Goal: Task Accomplishment & Management: Complete application form

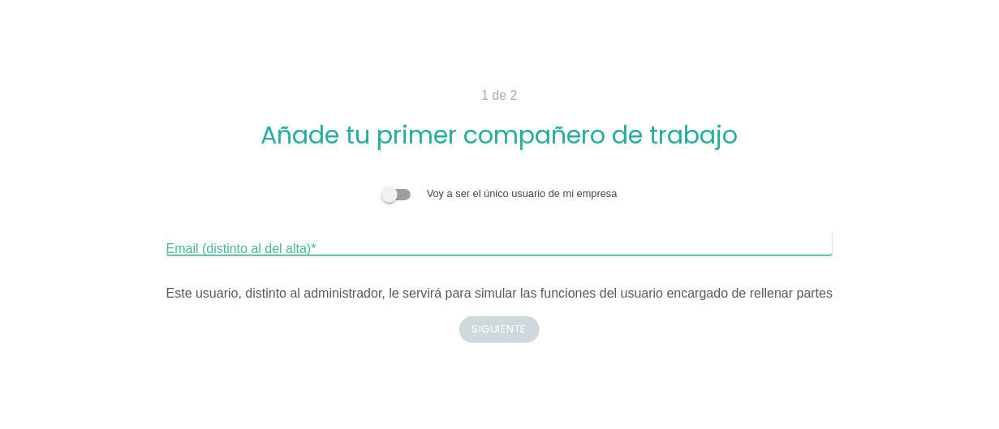
click at [332, 239] on input "Email (distinto al del alta)" at bounding box center [499, 243] width 667 height 26
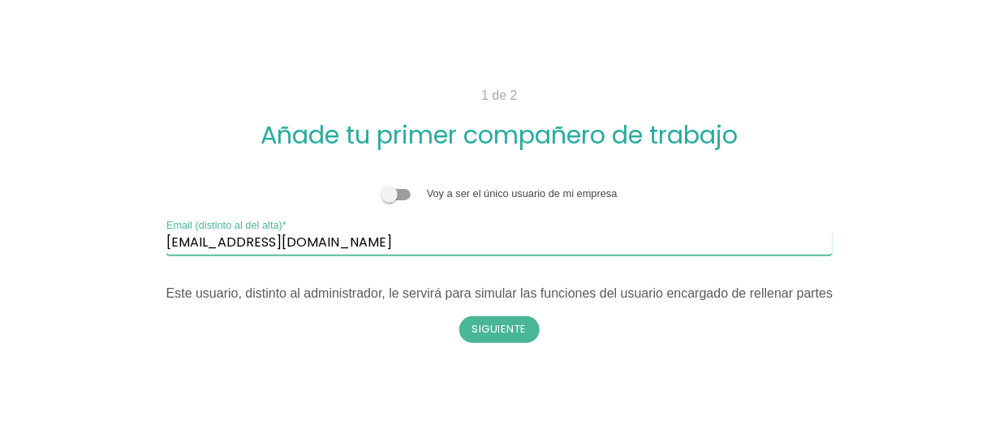
type input "bazua0787@gmail.com"
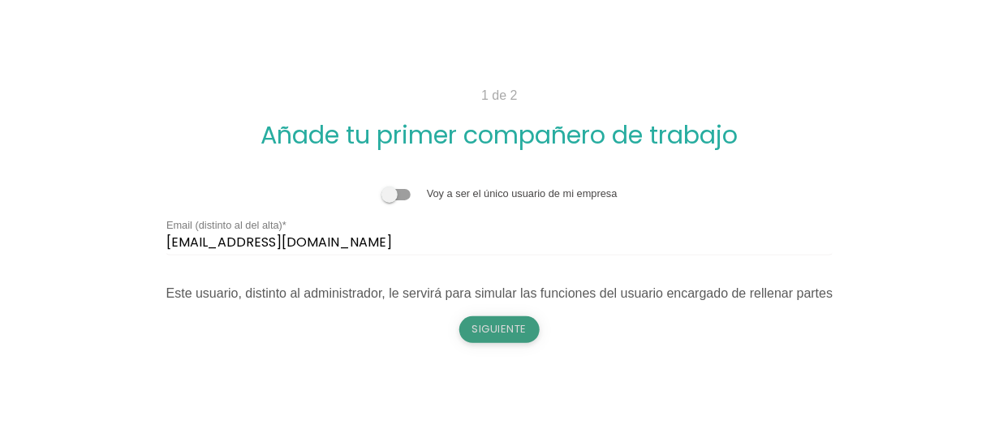
click at [511, 334] on button "Siguiente" at bounding box center [499, 330] width 81 height 26
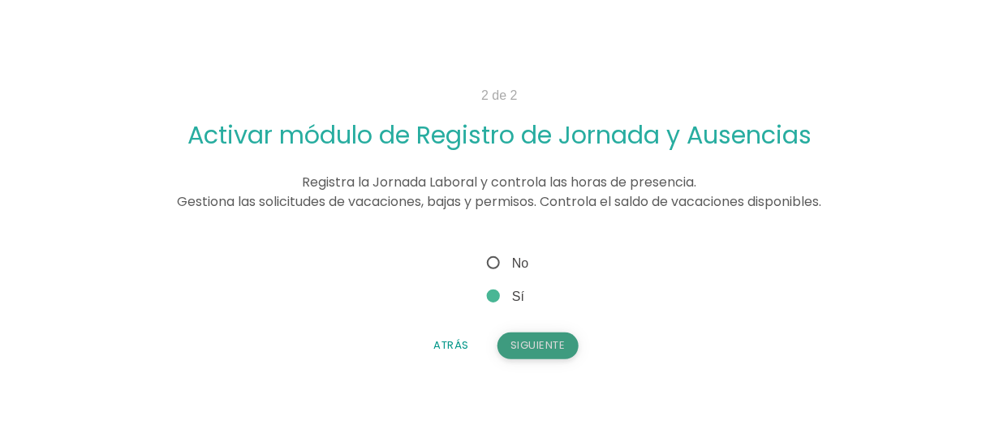
click at [545, 344] on button "Siguiente" at bounding box center [538, 346] width 81 height 26
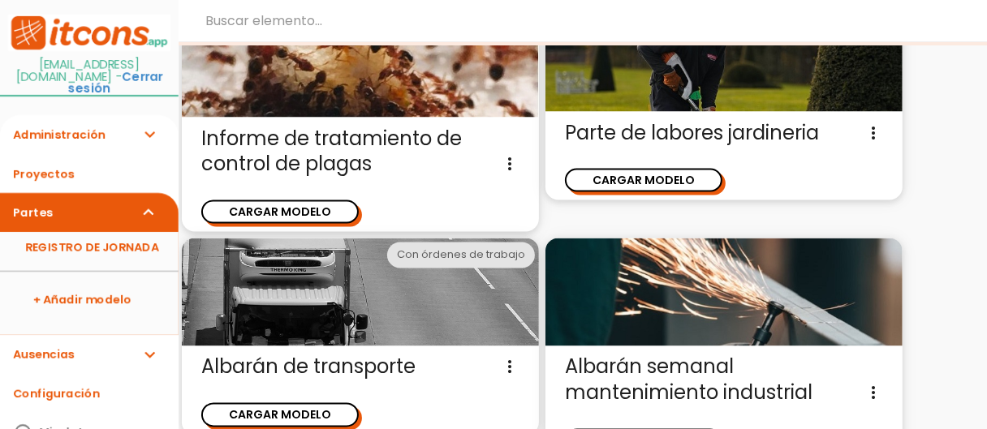
scroll to position [2126, 0]
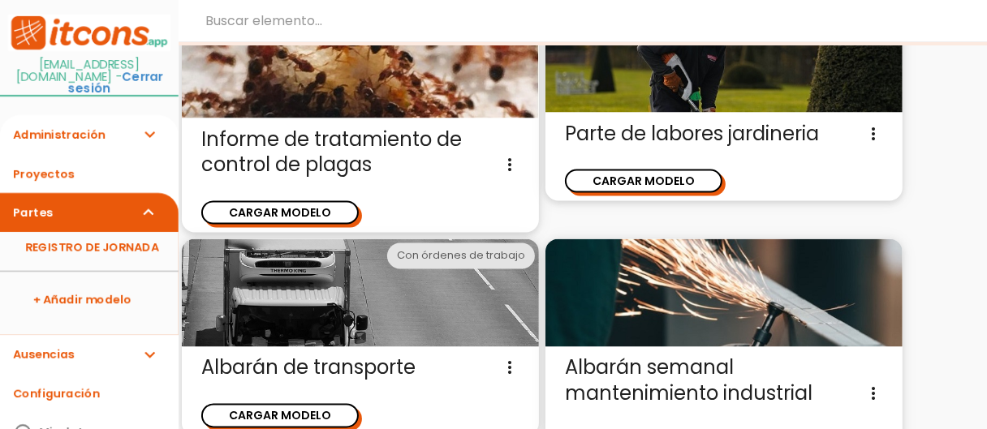
click at [438, 290] on img at bounding box center [360, 293] width 357 height 108
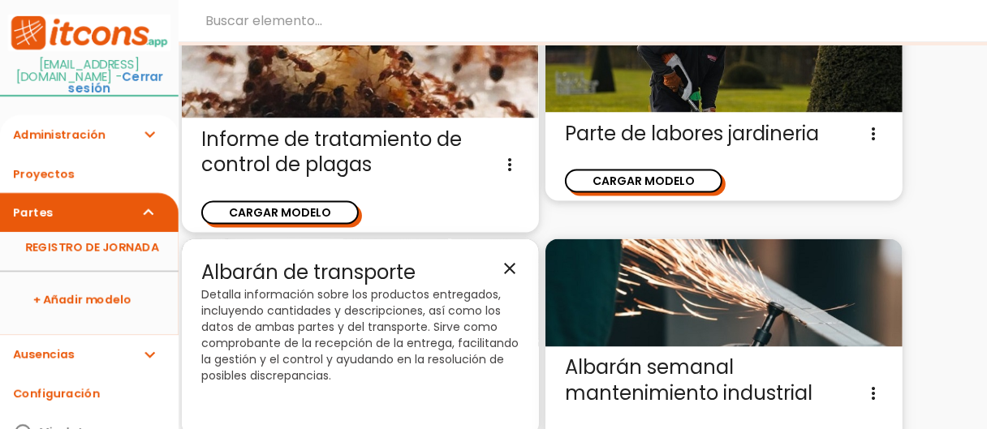
click at [509, 264] on icon "close" at bounding box center [509, 268] width 19 height 19
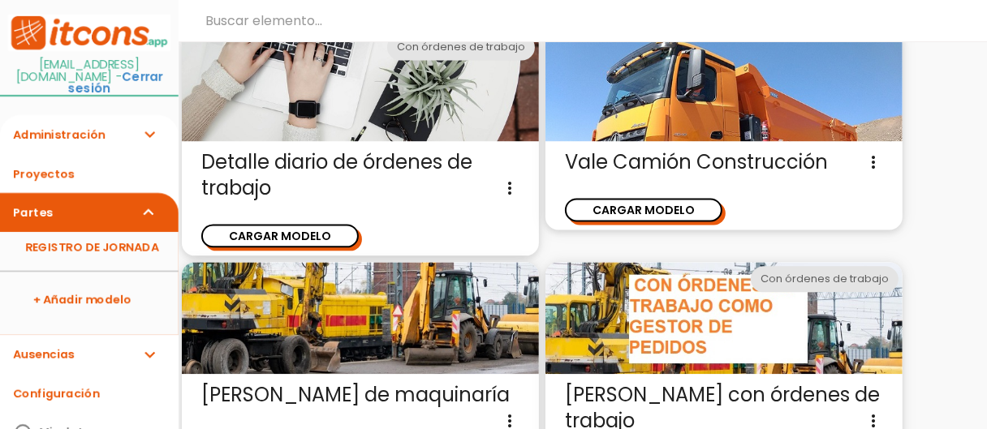
scroll to position [2619, 0]
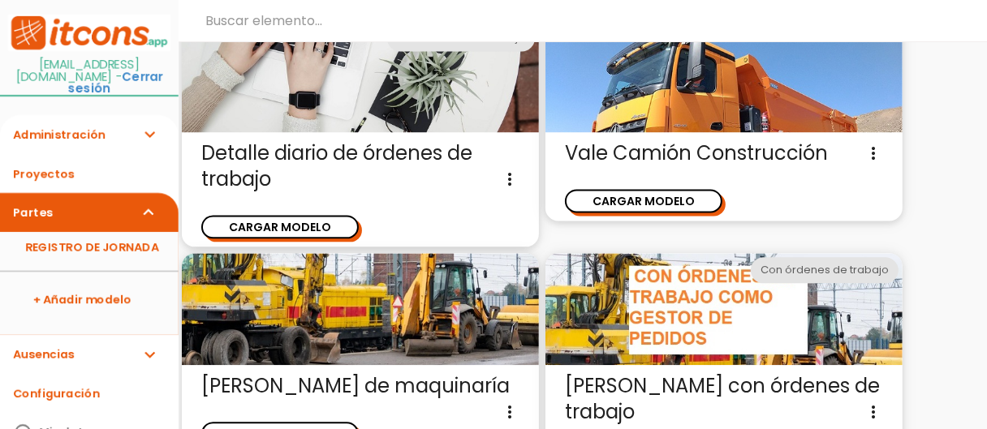
click at [436, 106] on img at bounding box center [360, 77] width 357 height 112
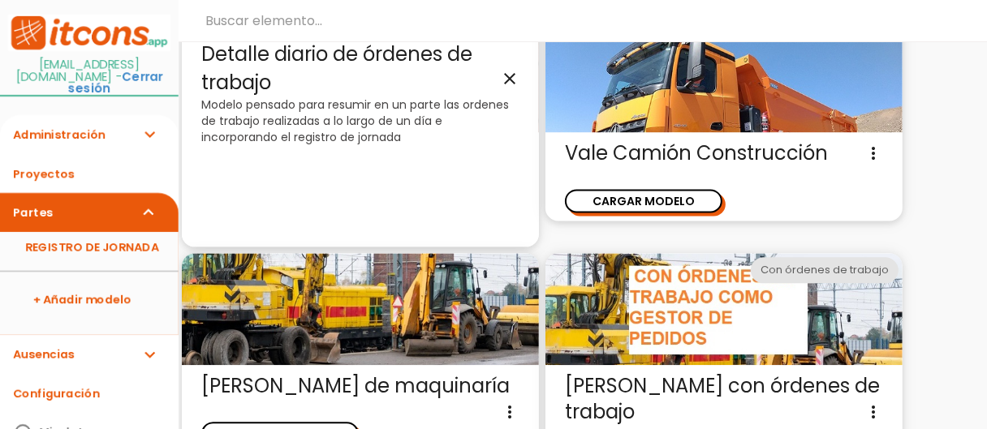
click at [504, 75] on icon "close" at bounding box center [509, 77] width 19 height 19
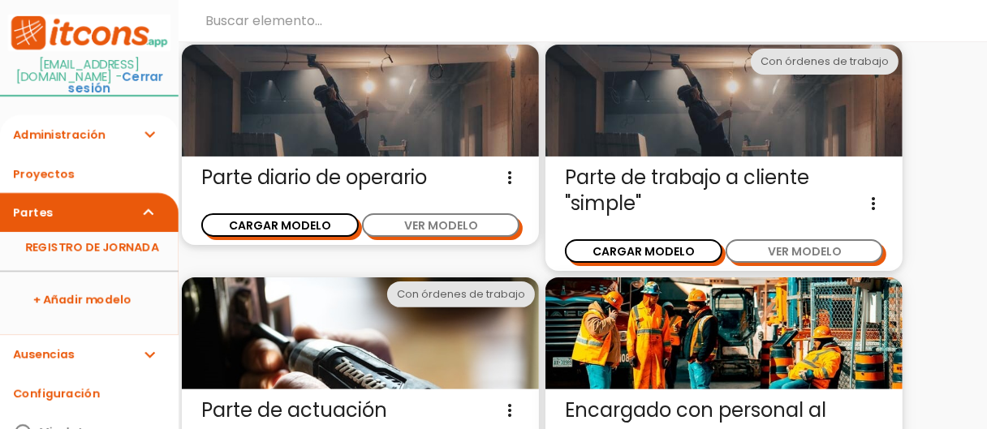
scroll to position [281, 0]
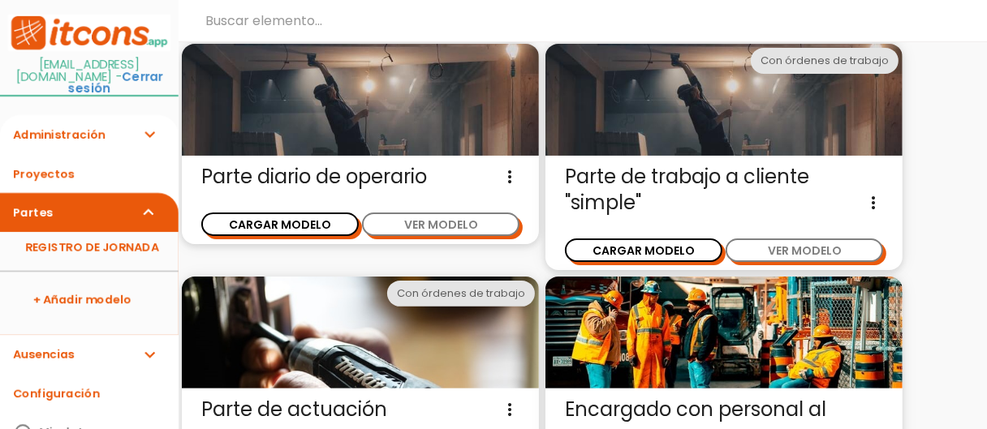
click at [444, 117] on img at bounding box center [360, 100] width 357 height 112
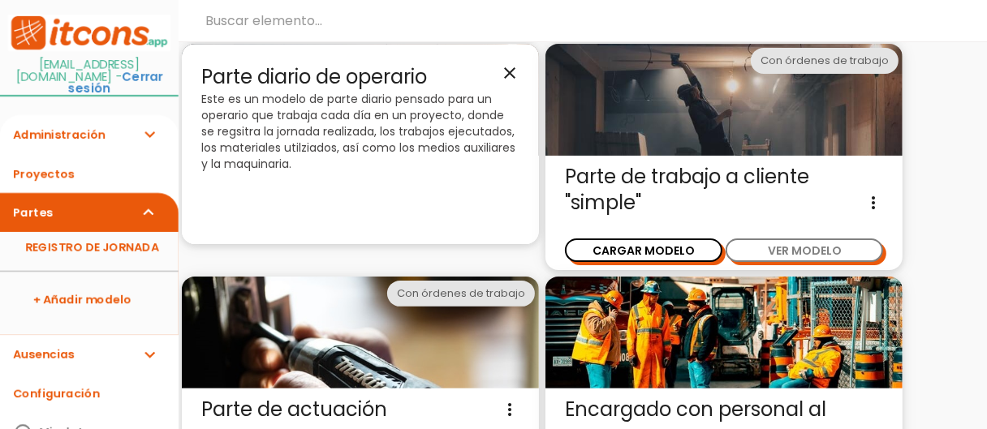
click at [502, 70] on icon "close" at bounding box center [509, 72] width 19 height 19
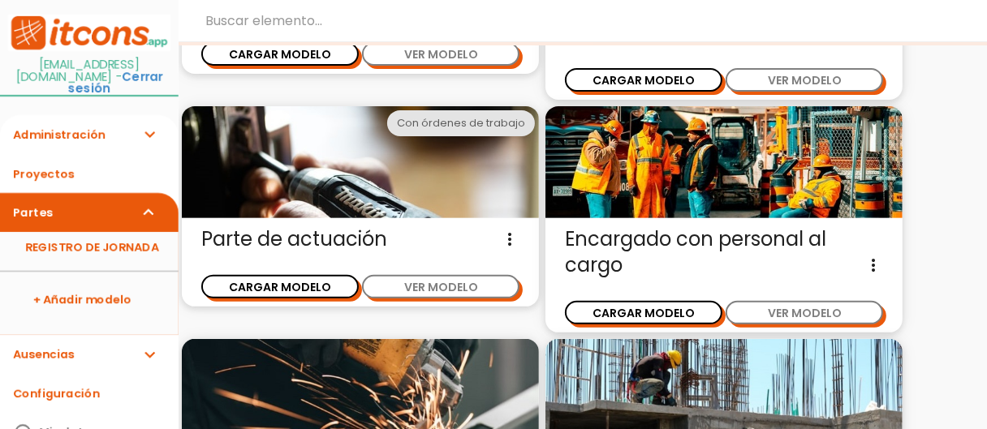
scroll to position [407, 0]
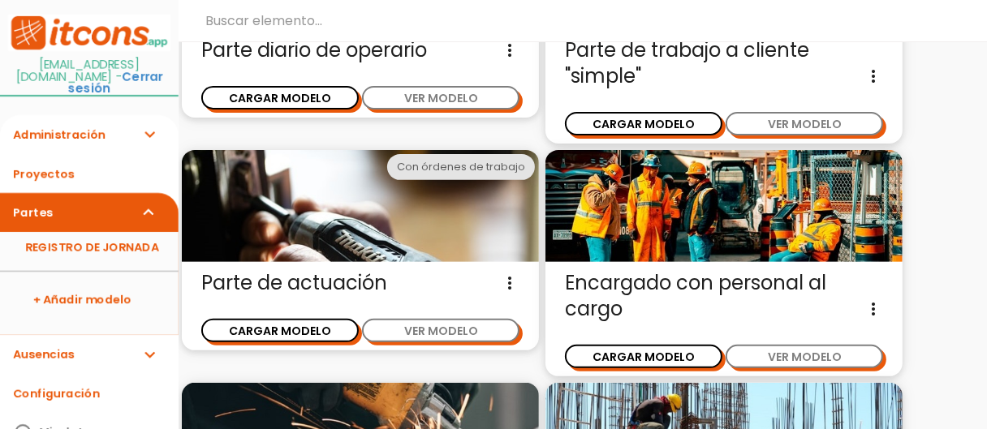
click at [699, 274] on span "Encargado con personal al cargo Este parte de trabajo está diseñado para un enc…" at bounding box center [724, 296] width 318 height 52
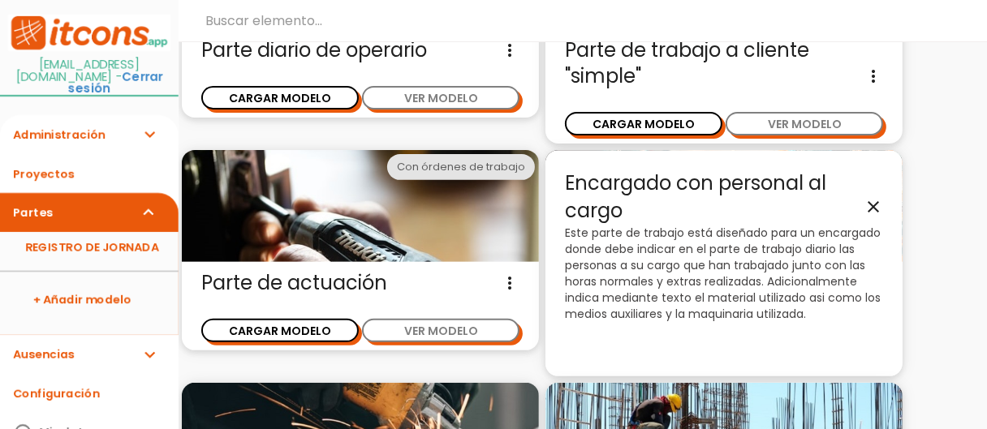
click at [872, 205] on icon "close" at bounding box center [873, 206] width 19 height 19
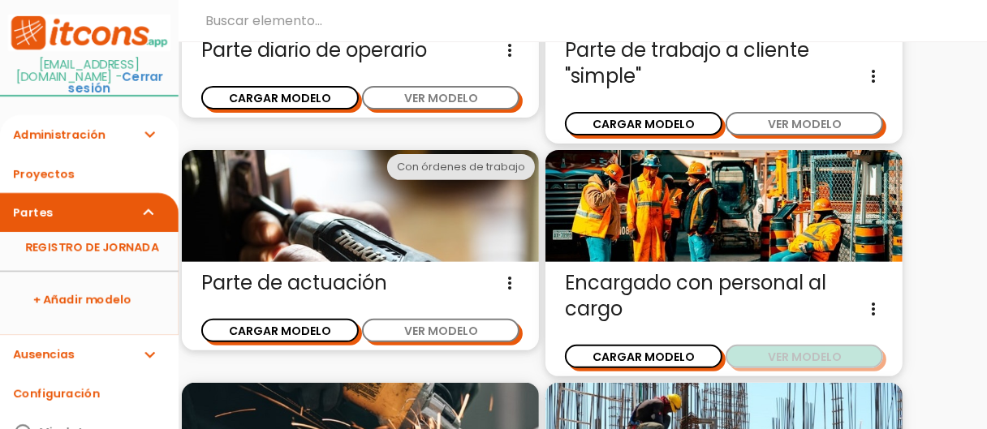
click at [777, 356] on button "VER MODELO" at bounding box center [804, 357] width 157 height 24
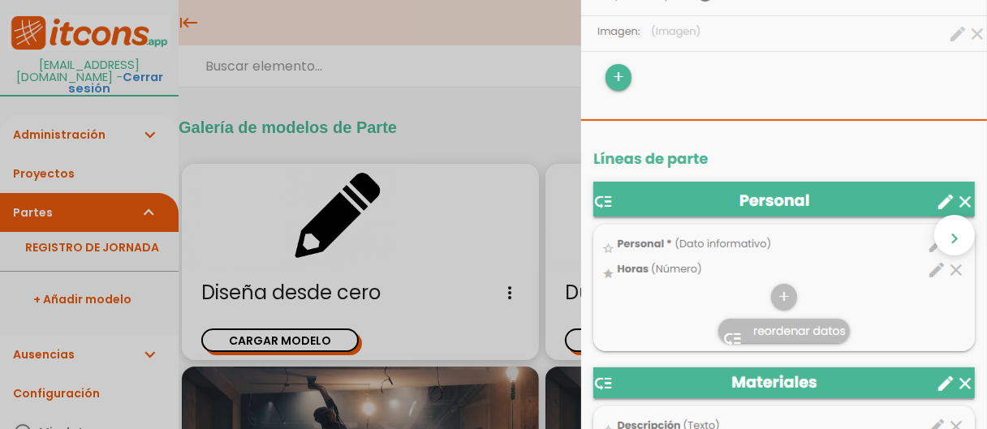
scroll to position [385, 0]
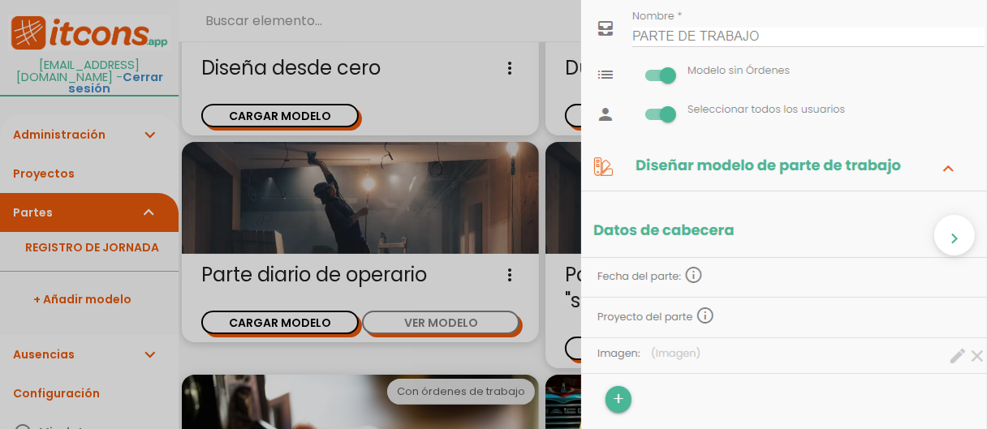
scroll to position [0, 0]
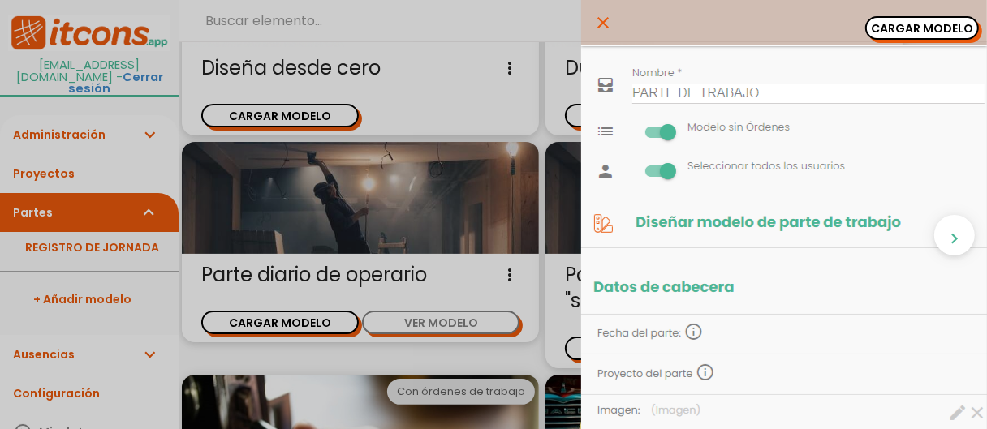
click at [593, 19] on icon "close" at bounding box center [602, 22] width 19 height 45
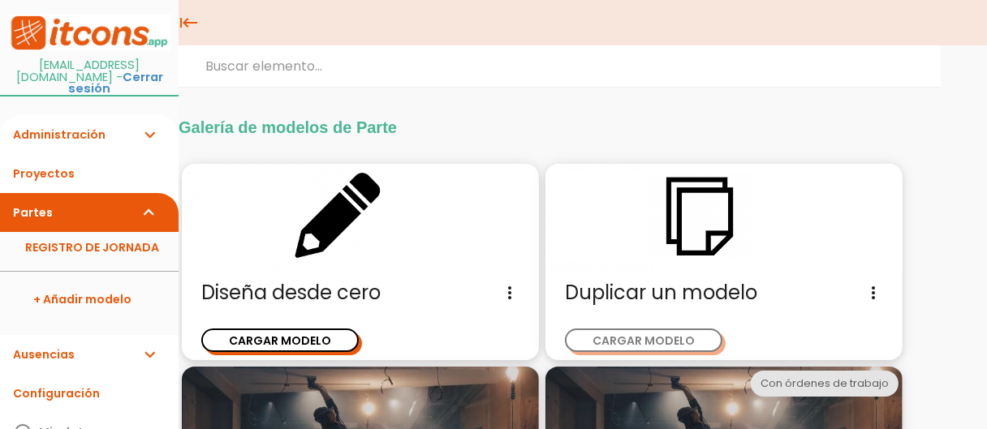
click at [643, 340] on button "CARGAR MODELO" at bounding box center [643, 341] width 157 height 24
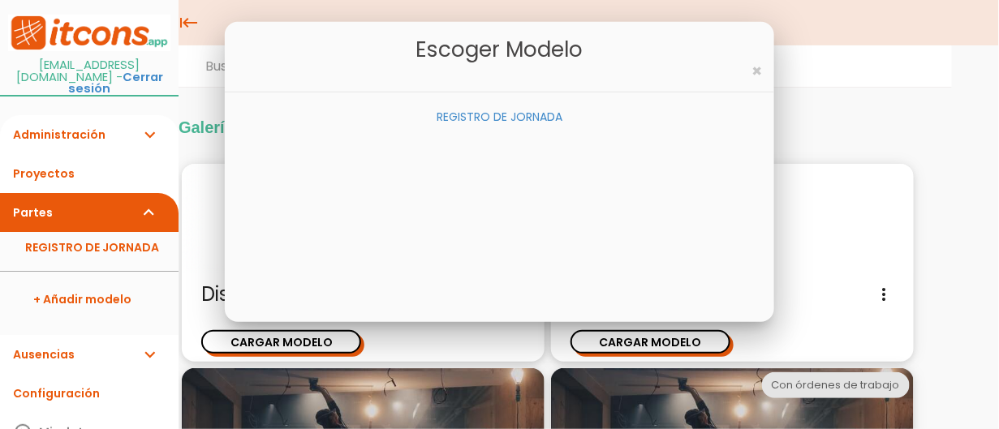
click at [502, 110] on link "REGISTRO DE JORNADA" at bounding box center [500, 117] width 126 height 16
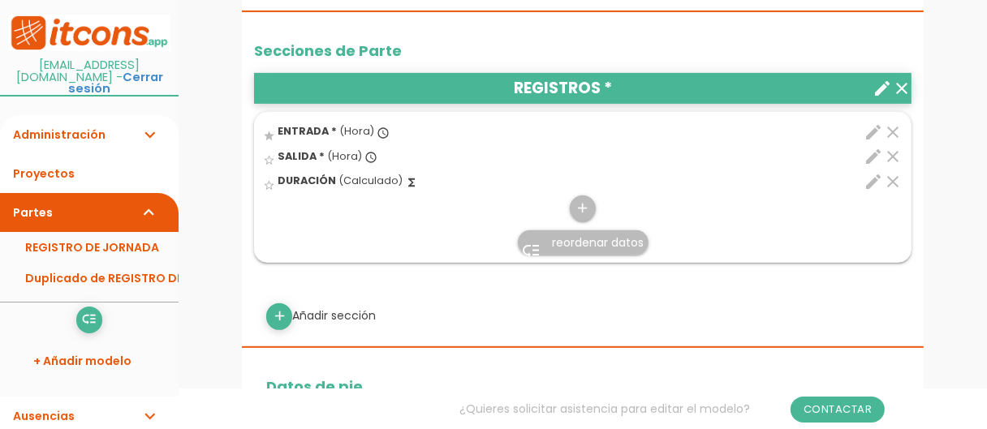
scroll to position [505, 0]
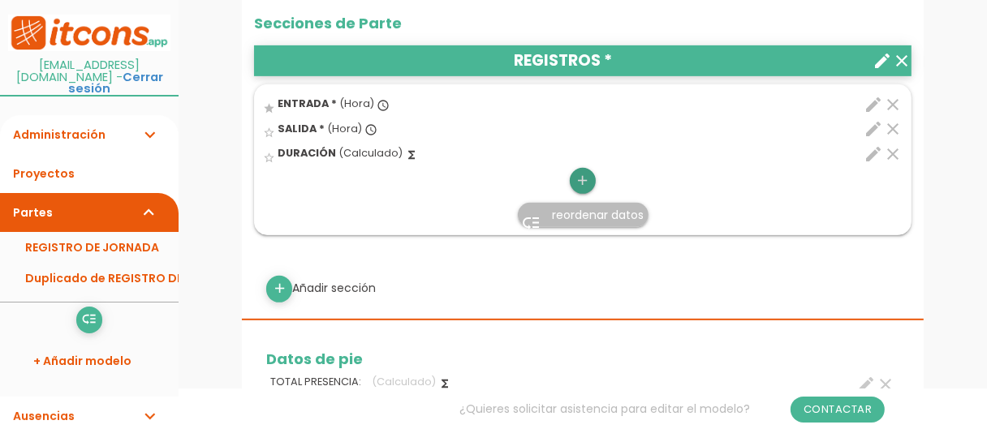
click at [578, 177] on icon "add" at bounding box center [582, 181] width 15 height 26
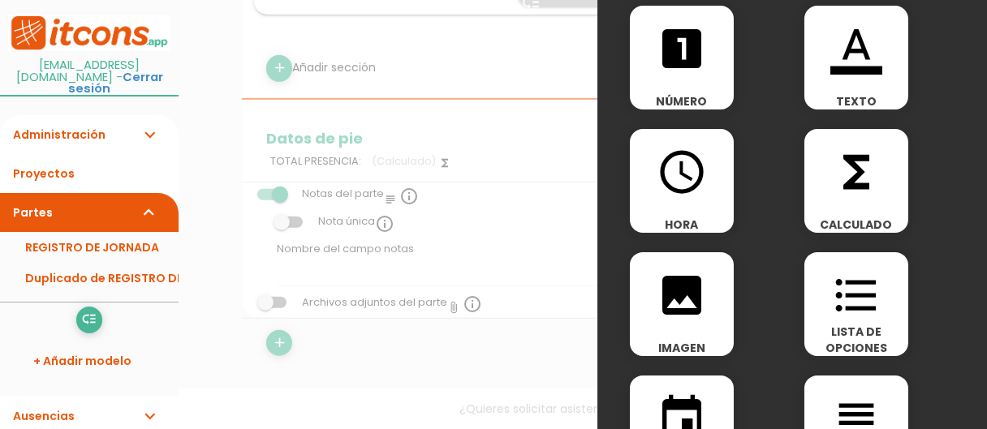
scroll to position [0, 0]
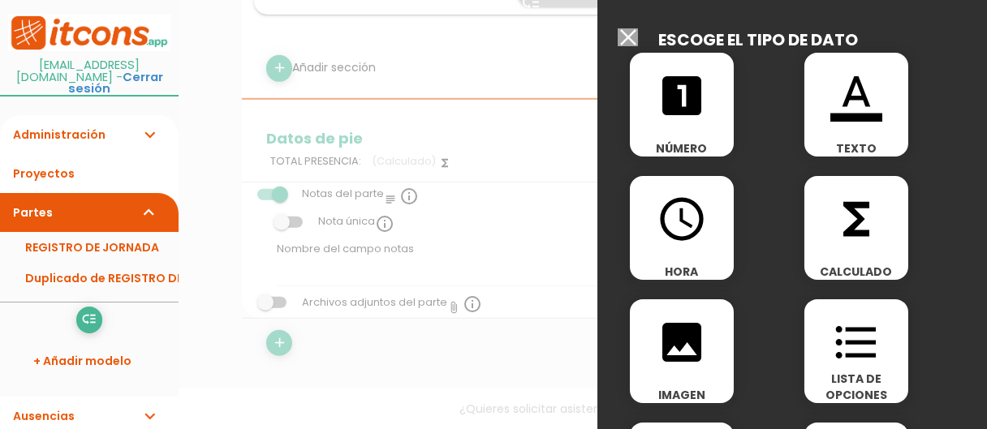
click at [494, 273] on div at bounding box center [493, 161] width 987 height 537
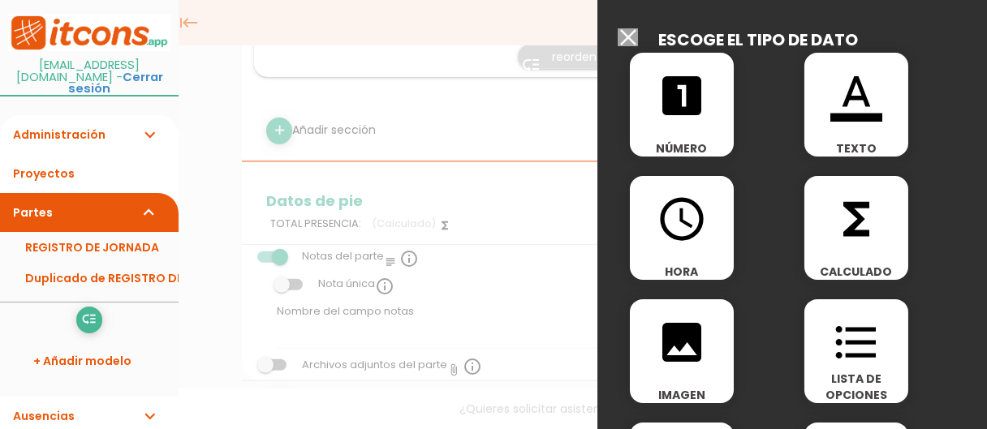
scroll to position [583, 0]
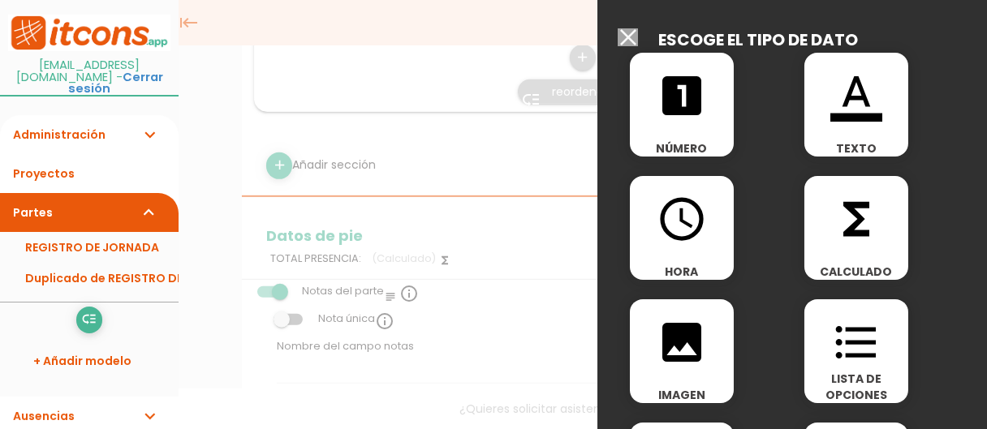
click at [628, 31] on input "Seleccionar todos los usuarios" at bounding box center [628, 37] width 20 height 18
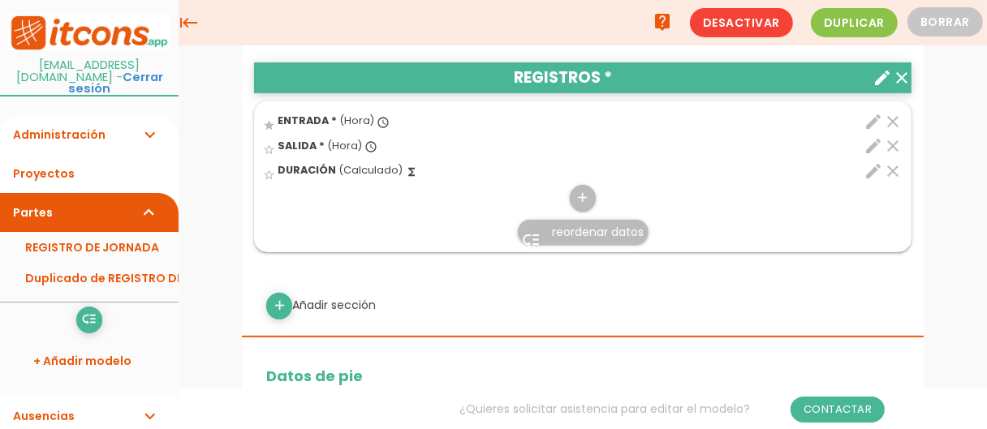
scroll to position [433, 0]
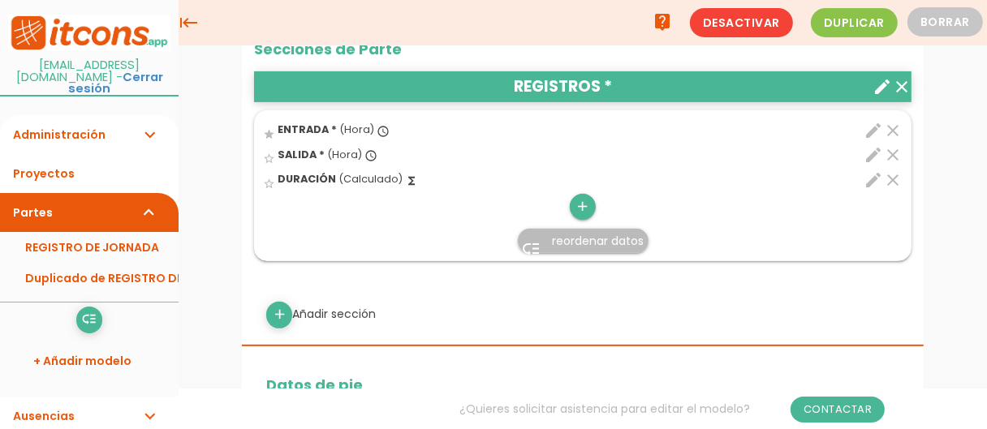
click at [584, 203] on icon "add" at bounding box center [582, 207] width 15 height 26
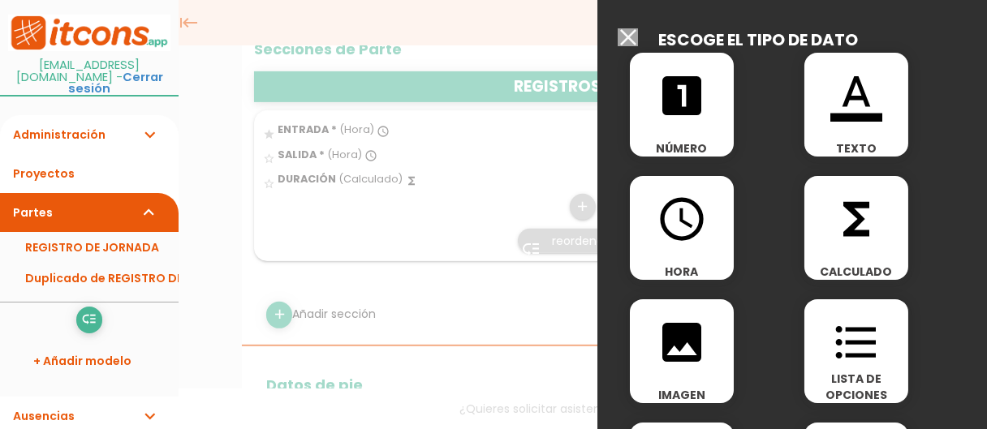
click at [804, 326] on span "format_list_bulleted" at bounding box center [856, 334] width 104 height 69
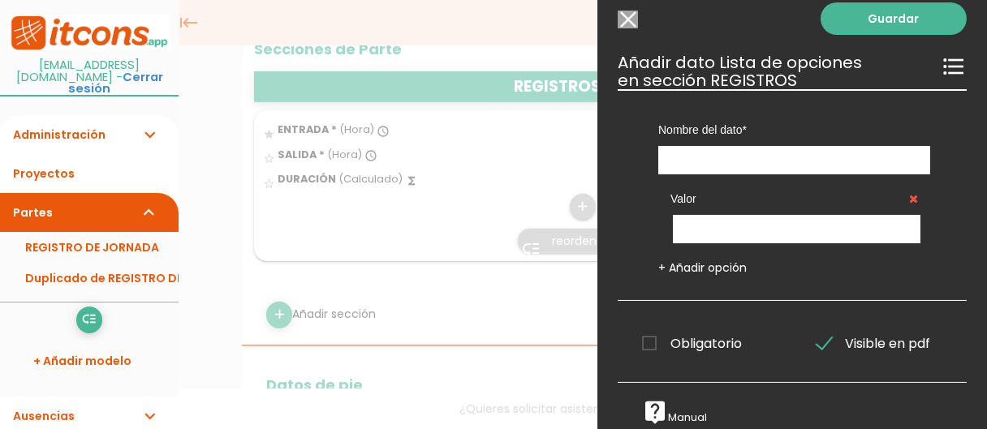
click at [623, 11] on input "Seleccionar todos los usuarios" at bounding box center [628, 20] width 20 height 18
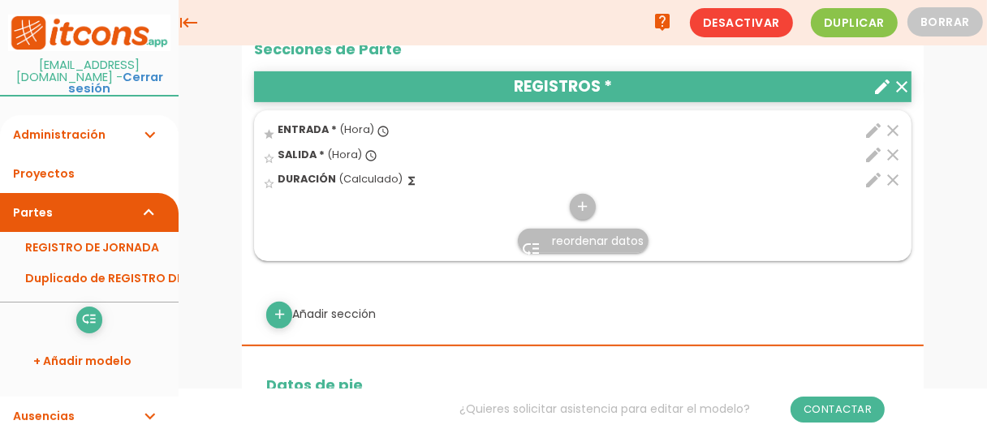
scroll to position [0, 0]
click at [583, 205] on icon "add" at bounding box center [582, 207] width 15 height 26
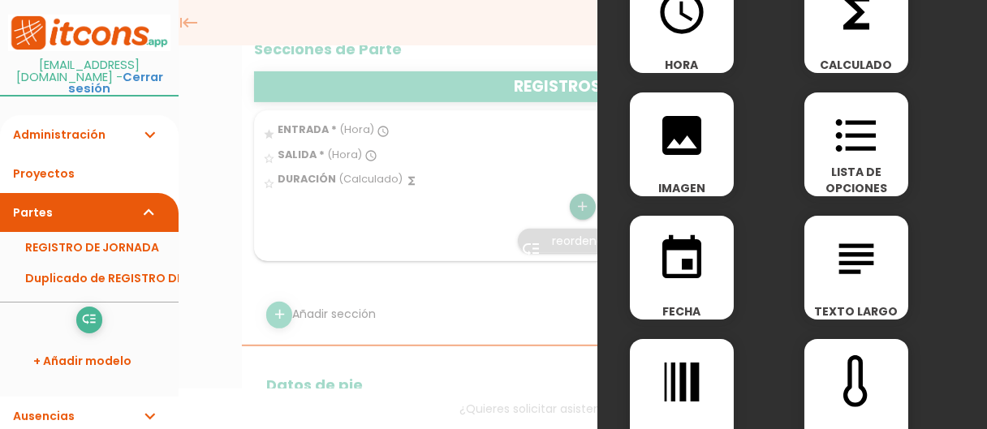
scroll to position [215, 0]
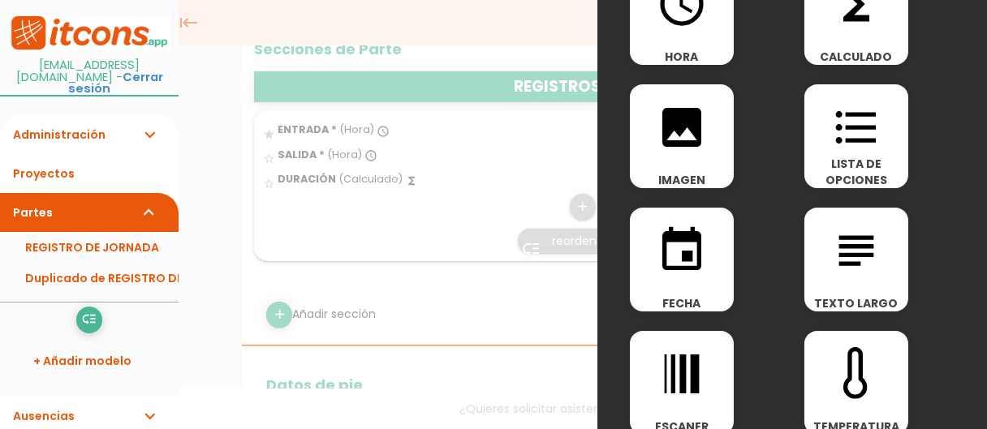
click at [689, 258] on icon "event" at bounding box center [682, 251] width 52 height 52
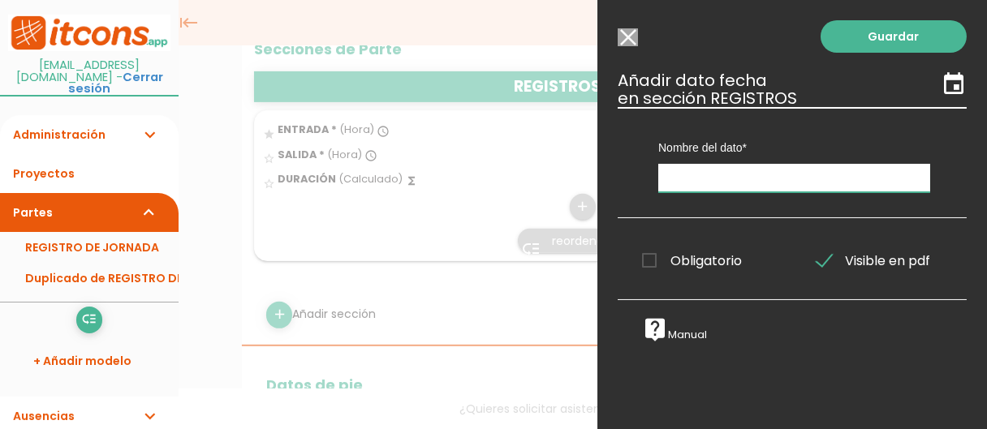
click at [724, 175] on input "text" at bounding box center [794, 178] width 272 height 28
click at [753, 175] on input "fecha de permso" at bounding box center [794, 178] width 272 height 28
type input "fecha de permiso"
click at [647, 262] on span "Obligatorio" at bounding box center [692, 261] width 100 height 20
click at [0, 0] on input "Obligatorio" at bounding box center [0, 0] width 0 height 0
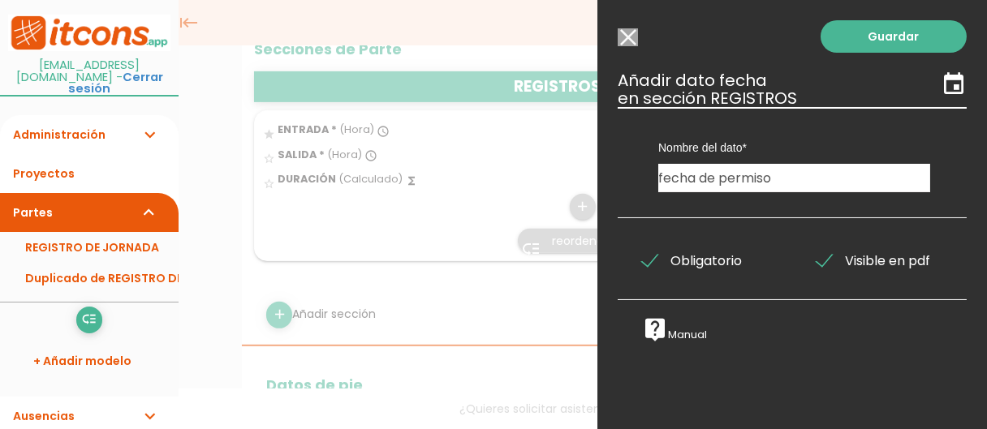
click at [883, 29] on link "Guardar" at bounding box center [894, 36] width 146 height 32
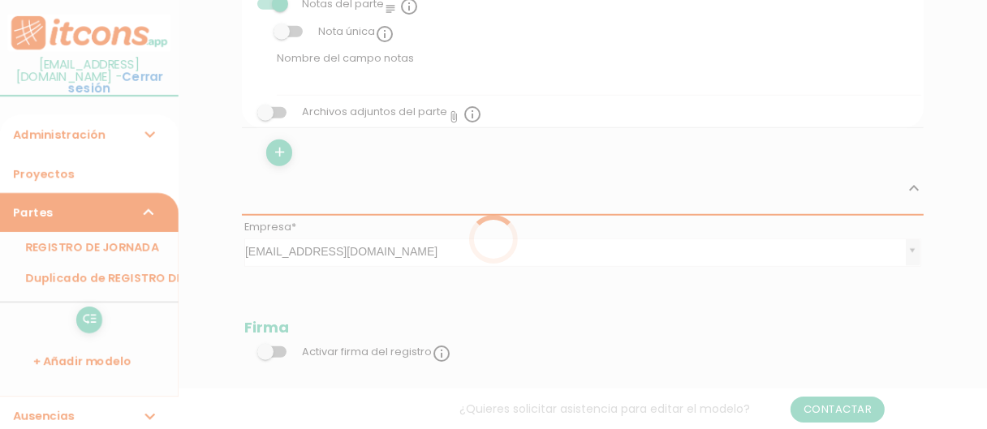
scroll to position [433, 0]
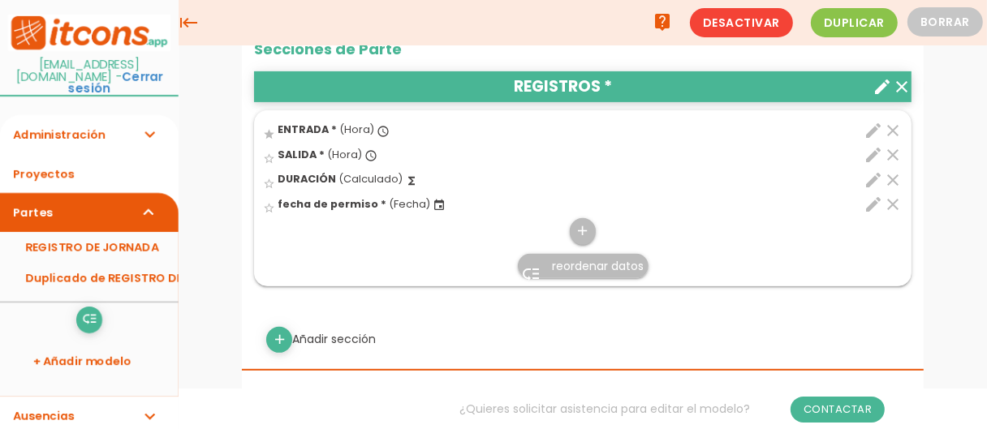
click at [887, 125] on icon "clear" at bounding box center [892, 130] width 19 height 19
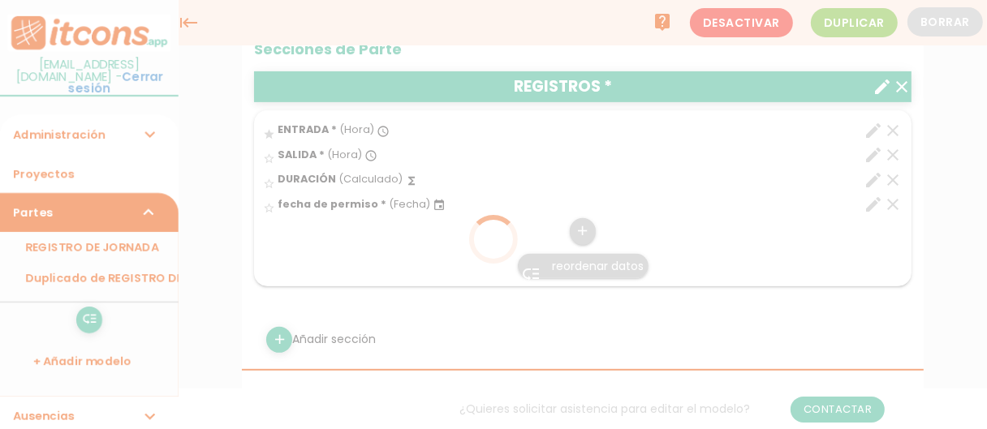
scroll to position [0, 0]
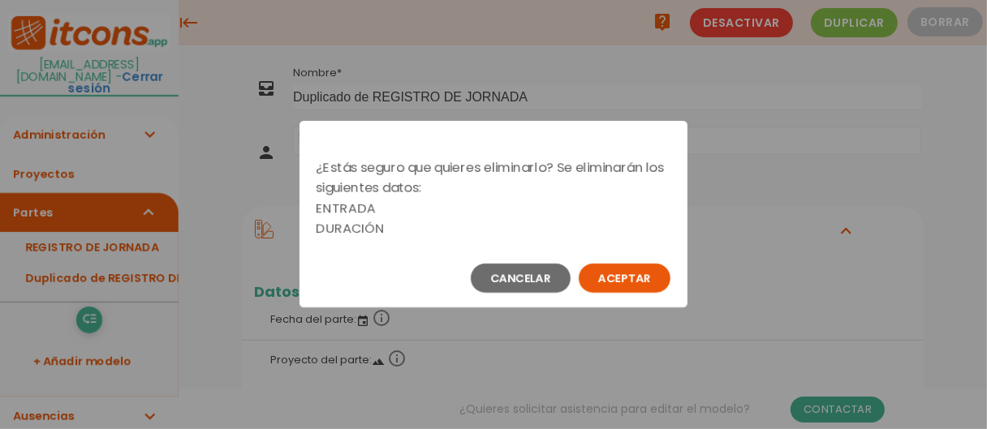
click at [634, 278] on button "Aceptar" at bounding box center [625, 278] width 92 height 29
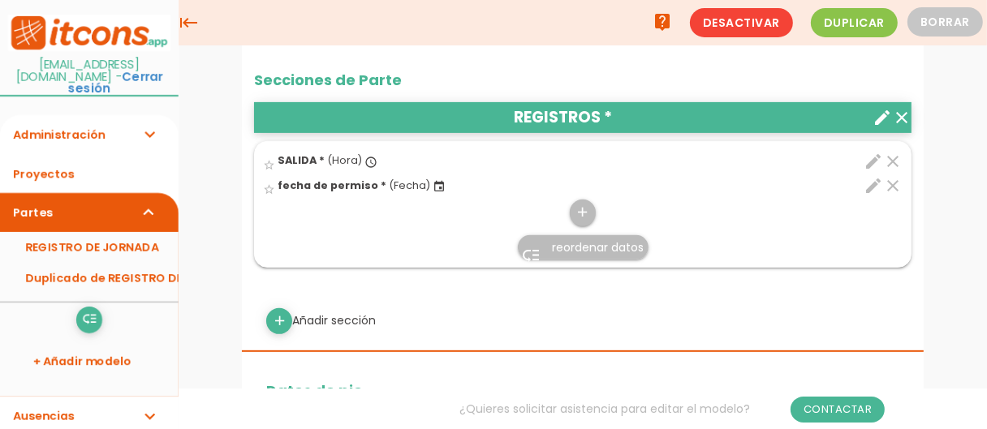
scroll to position [399, 0]
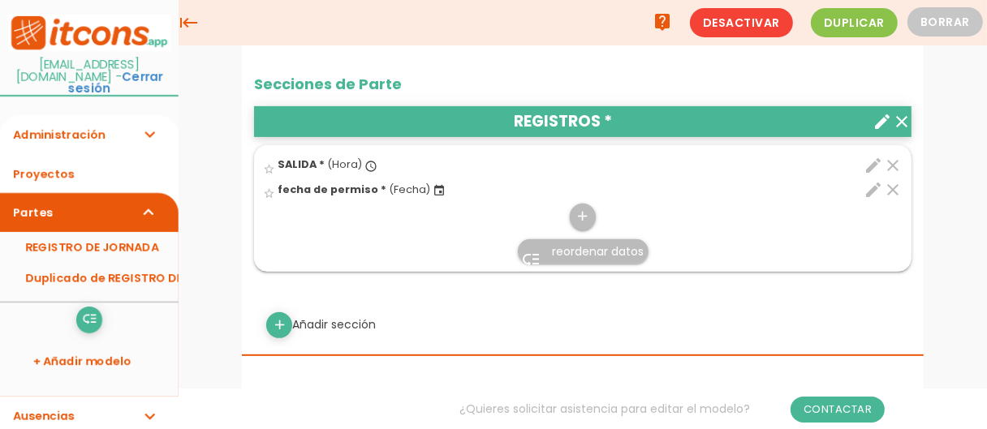
click at [895, 157] on icon "clear" at bounding box center [892, 165] width 19 height 19
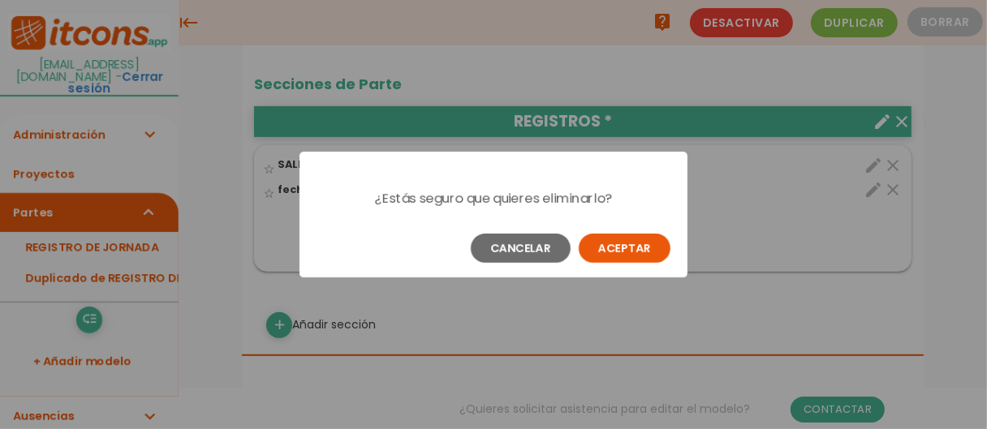
scroll to position [0, 0]
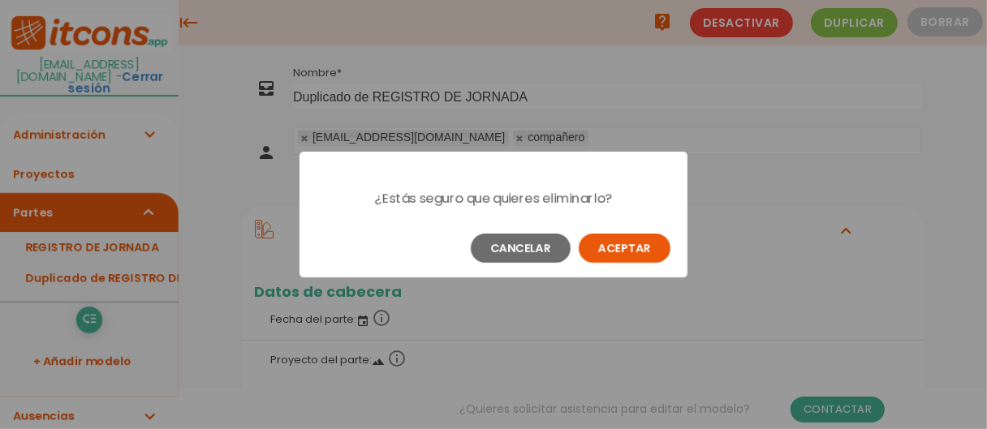
click at [650, 248] on button "Aceptar" at bounding box center [625, 248] width 92 height 29
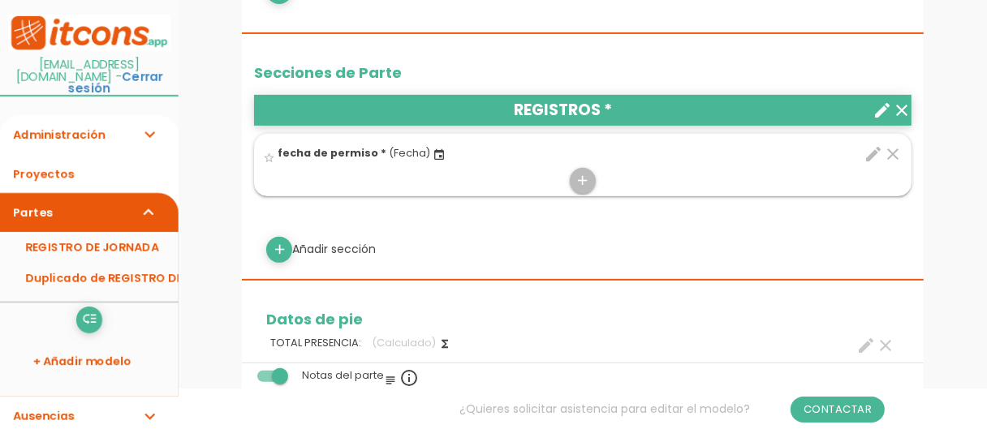
scroll to position [457, 0]
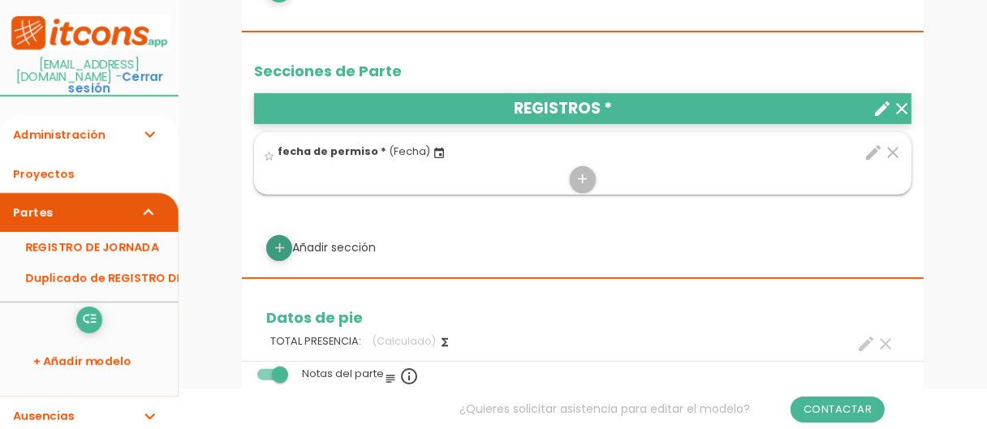
click at [274, 247] on icon "add" at bounding box center [279, 248] width 15 height 26
select select
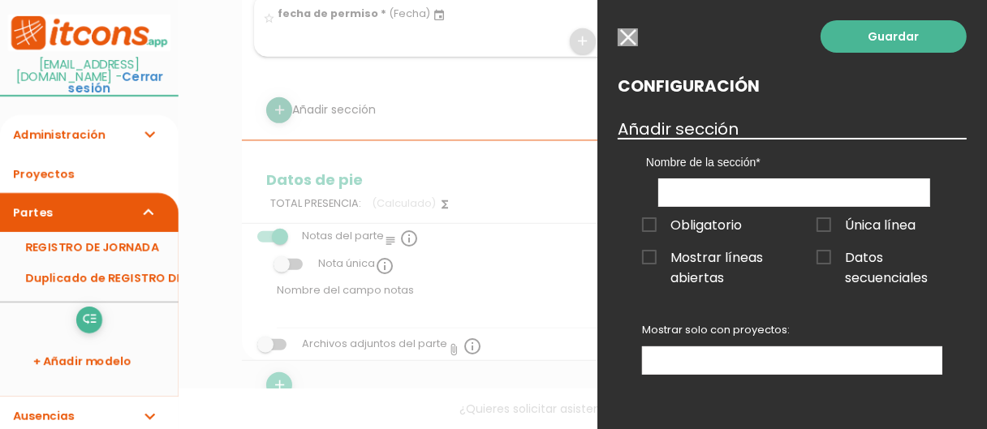
scroll to position [600, 0]
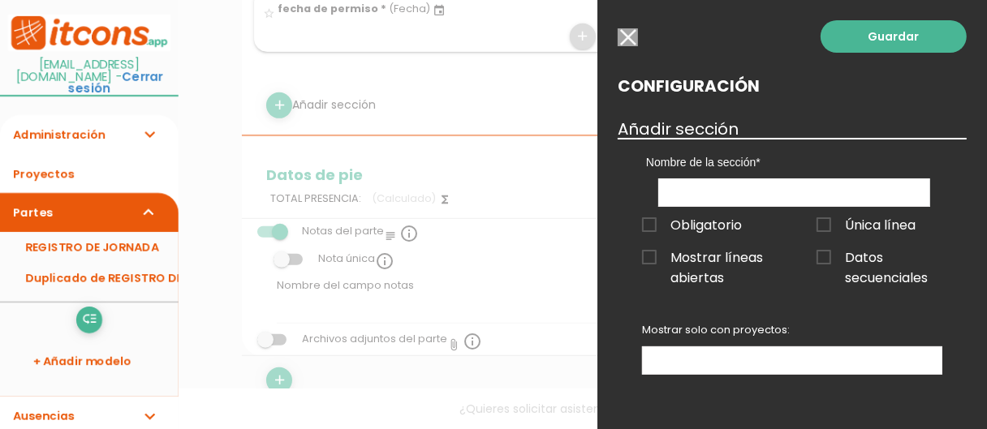
click at [619, 37] on input "button" at bounding box center [628, 37] width 20 height 18
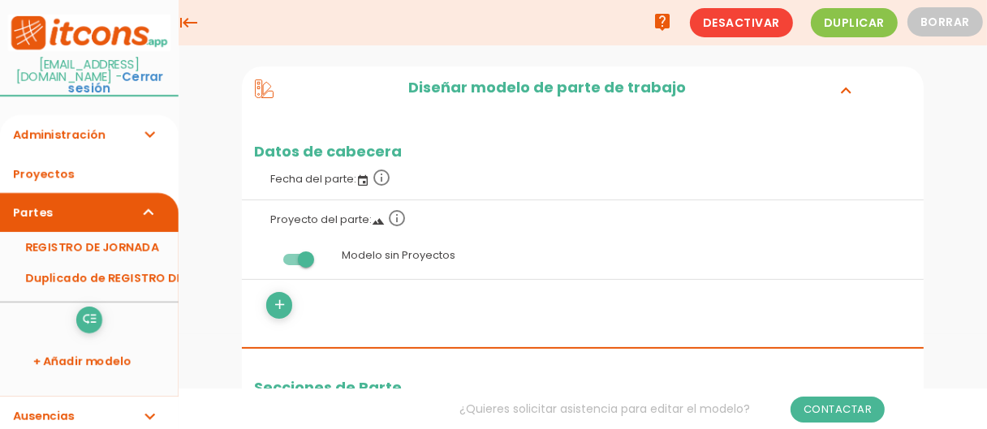
scroll to position [0, 0]
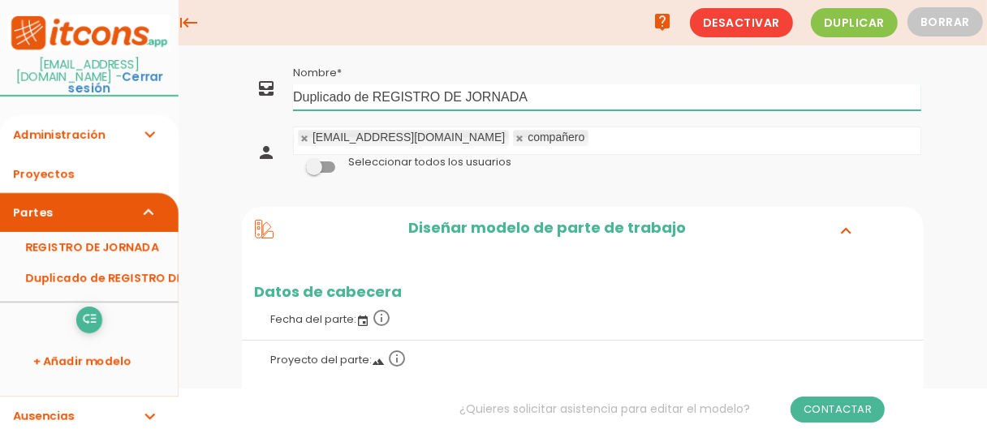
click at [548, 92] on input "Duplicado de REGISTRO DE JORNADA" at bounding box center [607, 97] width 628 height 26
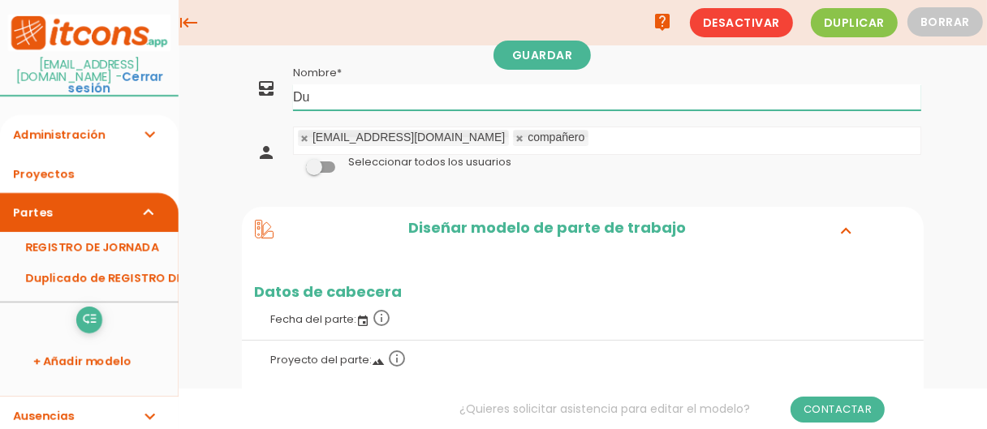
type input "D"
type input "REGISTRO PERMISOS"
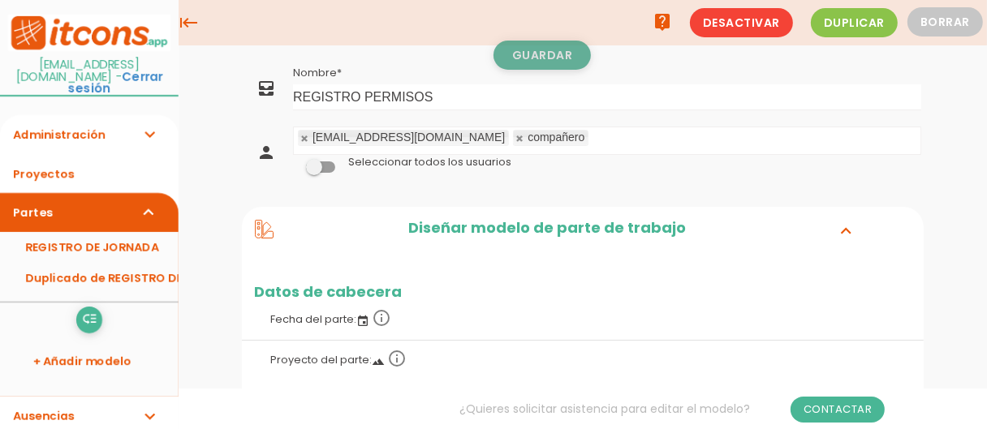
click at [545, 58] on link "Guardar" at bounding box center [542, 55] width 97 height 29
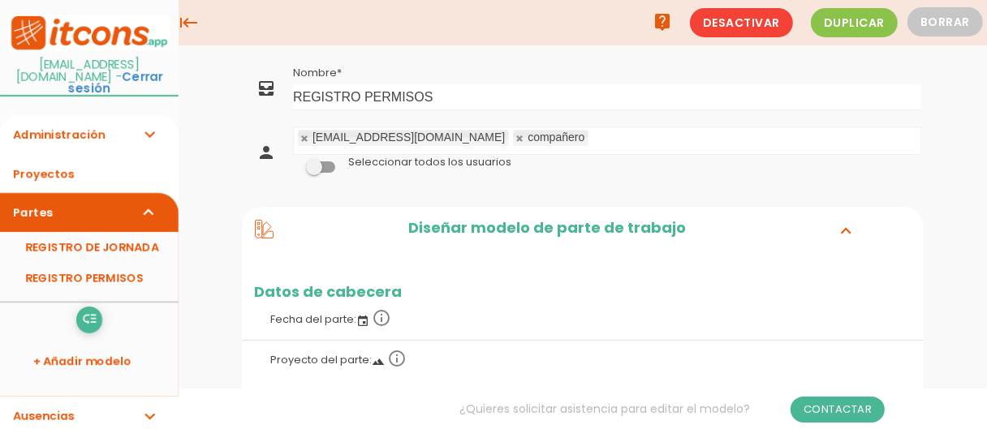
click at [83, 127] on link "Administración expand_more" at bounding box center [89, 134] width 179 height 39
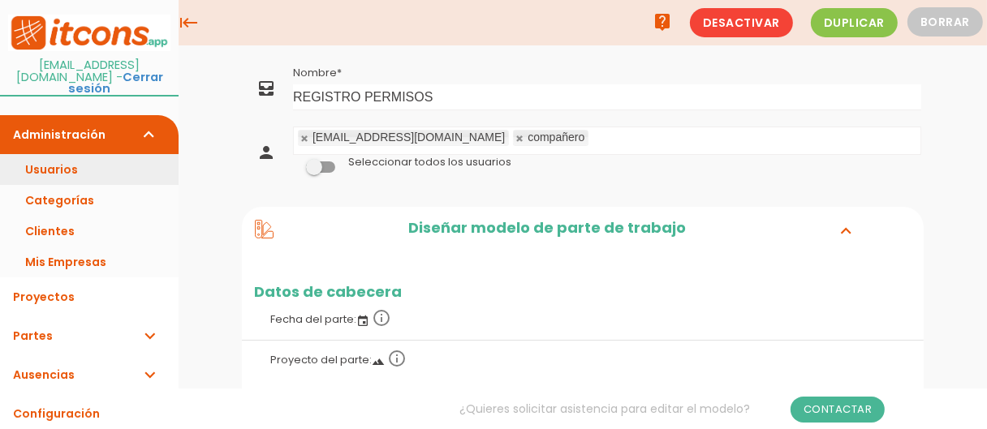
click at [80, 157] on link "Usuarios" at bounding box center [89, 169] width 179 height 31
